Goal: Obtain resource: Obtain resource

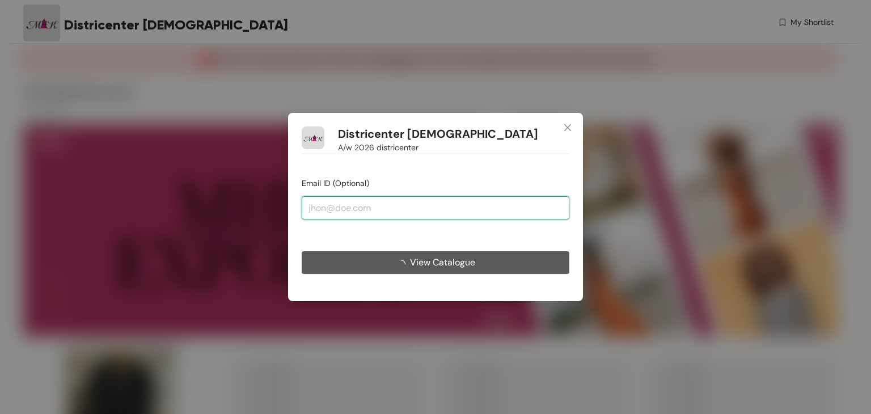
drag, startPoint x: 388, startPoint y: 198, endPoint x: 388, endPoint y: 205, distance: 7.4
click at [388, 198] on input "email" at bounding box center [436, 207] width 268 height 23
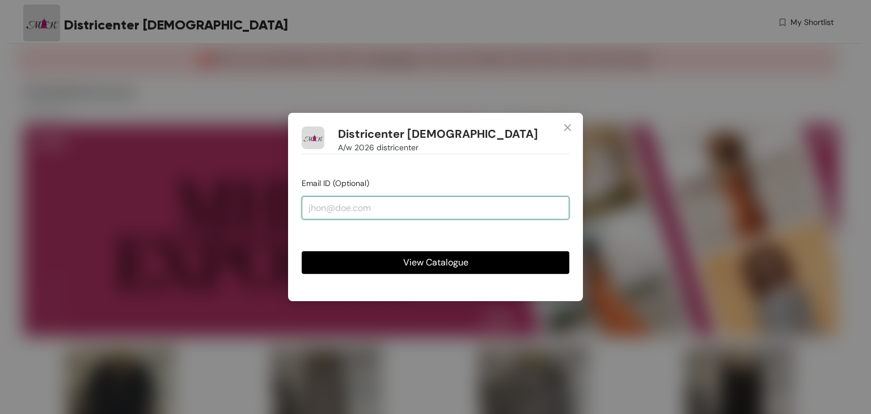
type input "[EMAIL_ADDRESS][DOMAIN_NAME]"
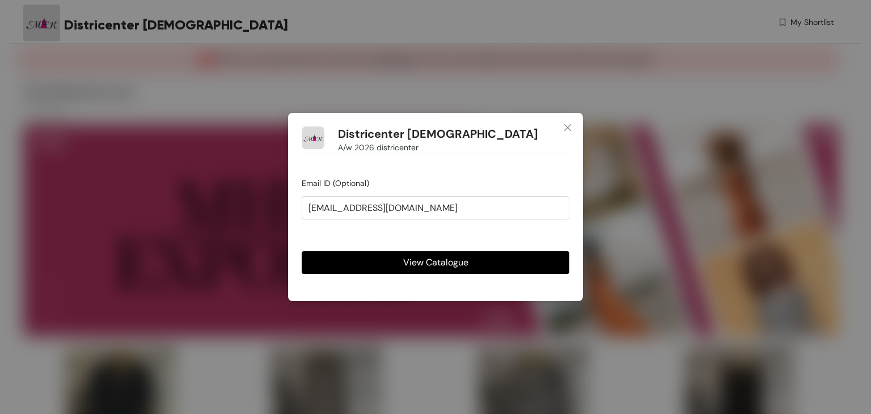
click at [356, 260] on button "View Catalogue" at bounding box center [436, 262] width 268 height 23
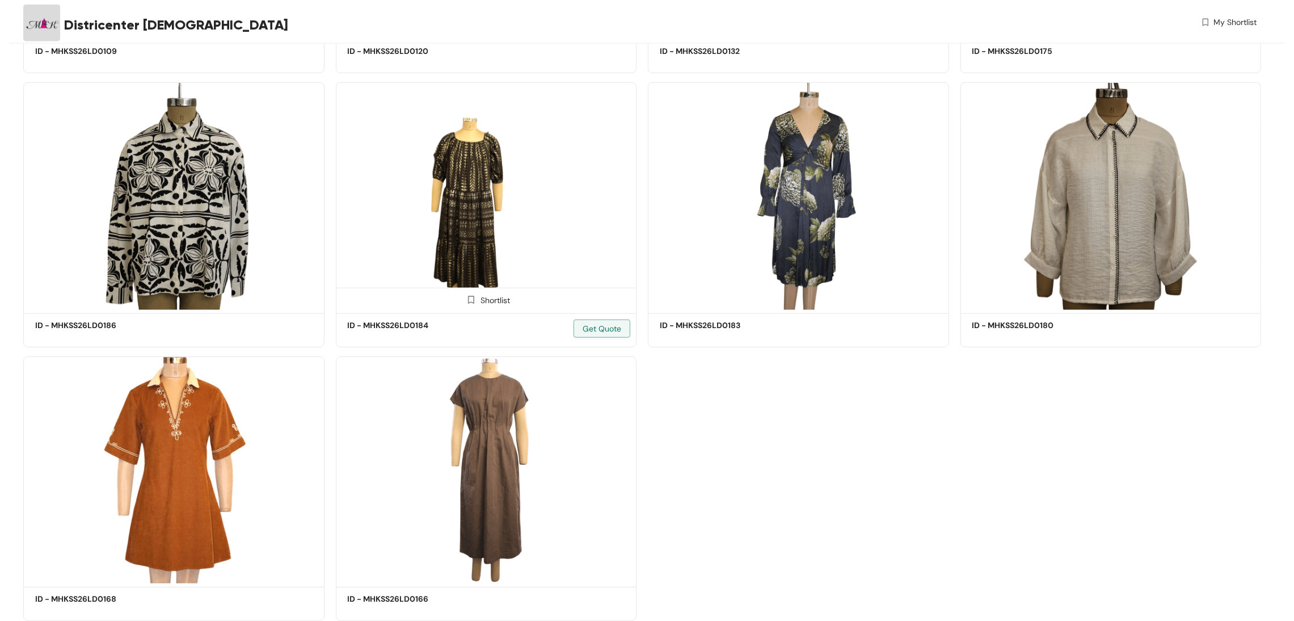
scroll to position [1473, 0]
